Goal: Information Seeking & Learning: Learn about a topic

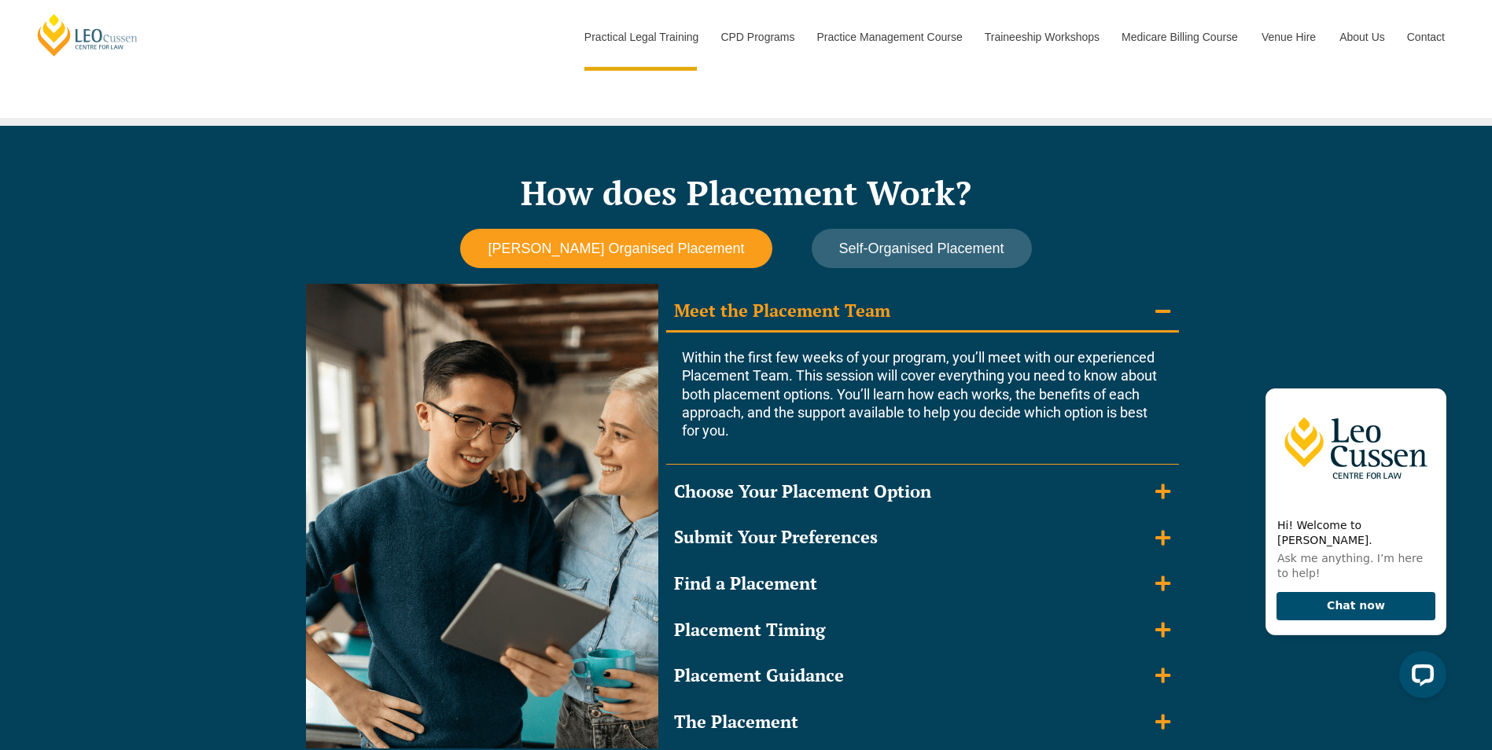
scroll to position [1495, 0]
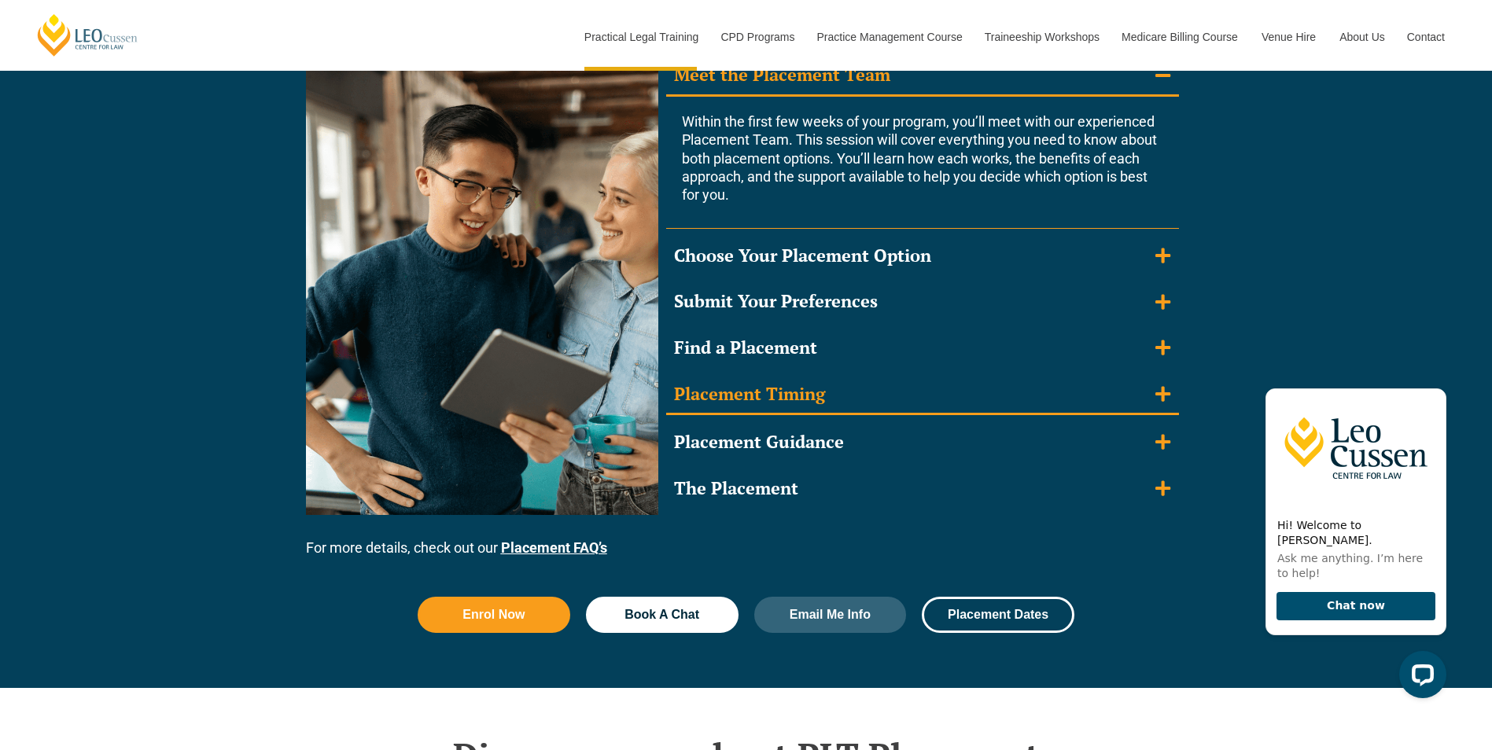
click at [756, 406] on summary "Placement Timing" at bounding box center [922, 395] width 513 height 41
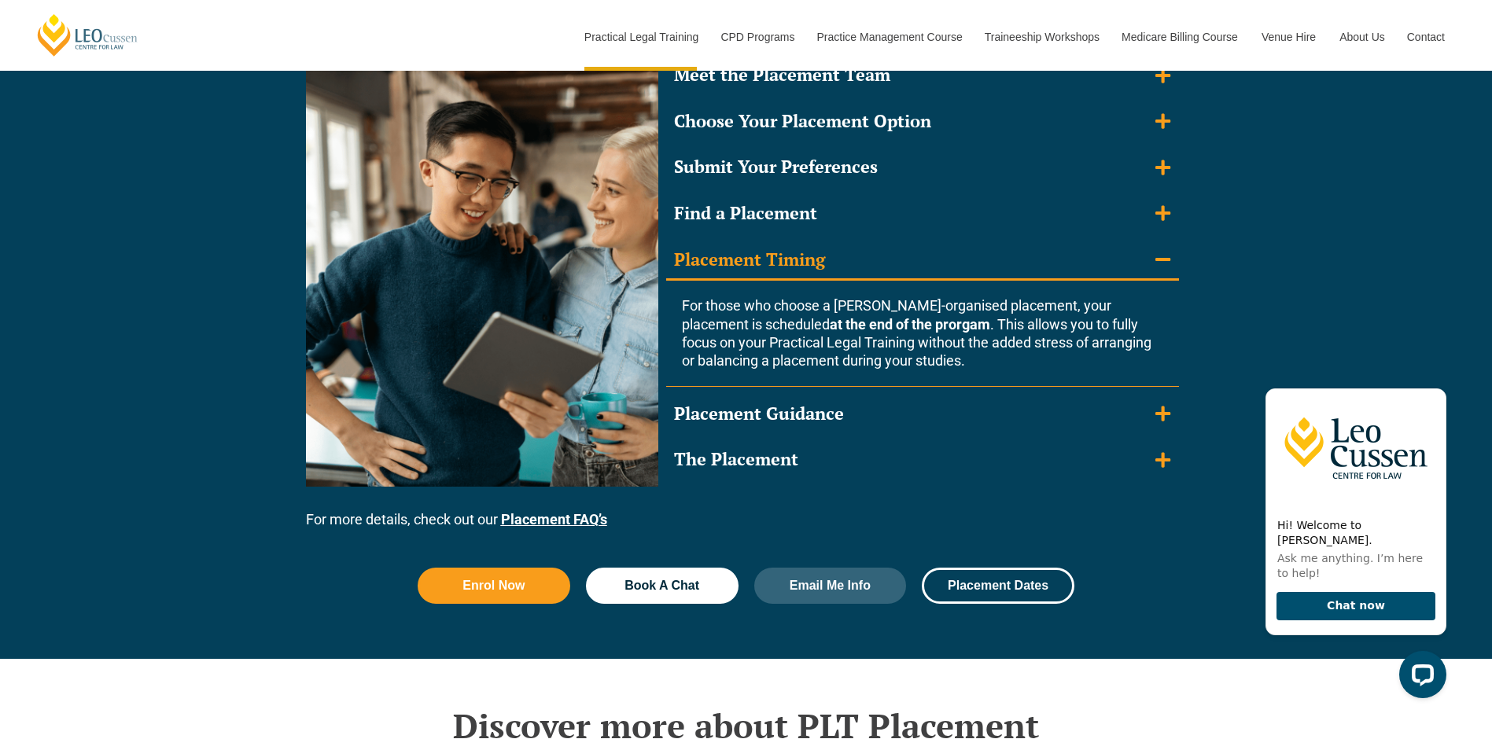
click at [756, 406] on div "Placement Guidance" at bounding box center [759, 414] width 170 height 23
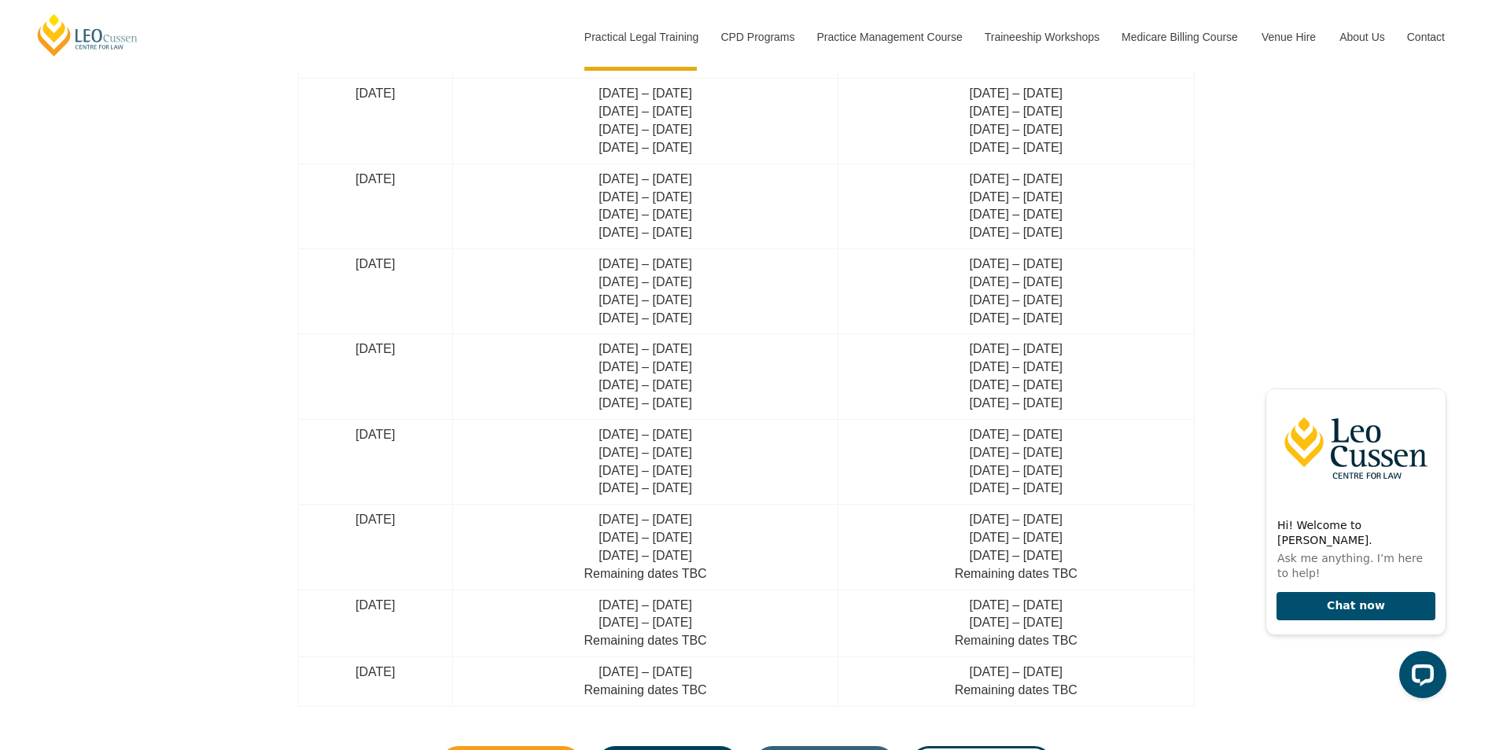
scroll to position [4484, 0]
